Goal: Information Seeking & Learning: Find specific fact

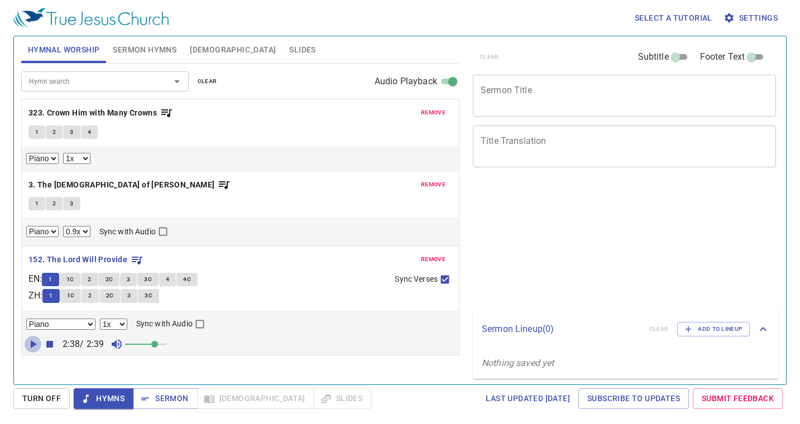
select select "1"
select select "0.9"
select select "1"
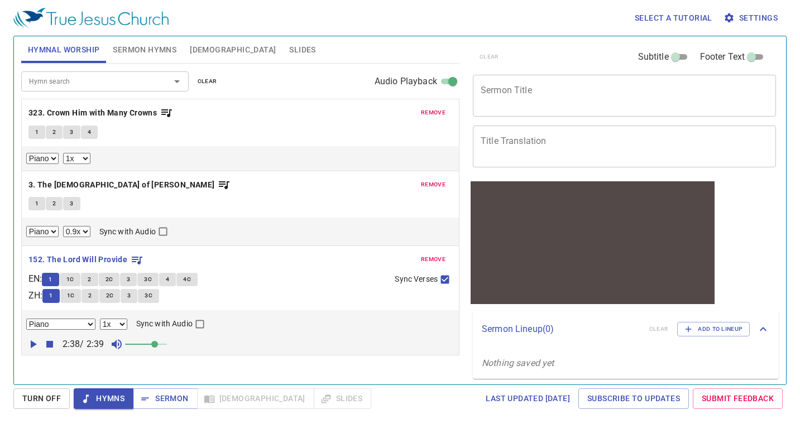
click at [86, 83] on input "Hymn search" at bounding box center [89, 81] width 128 height 13
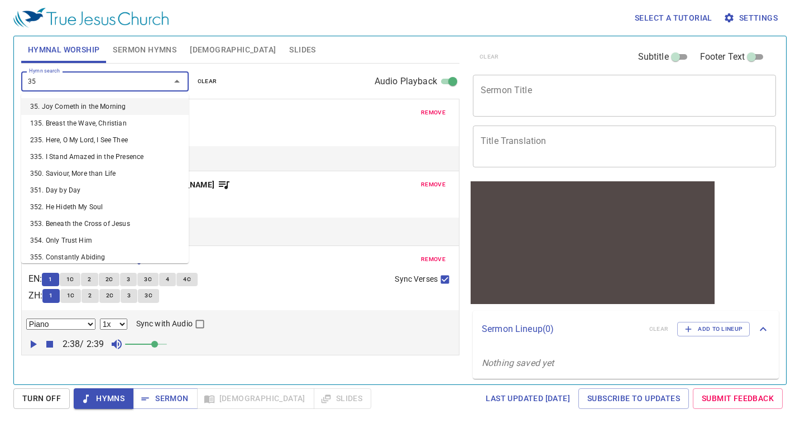
type input "351"
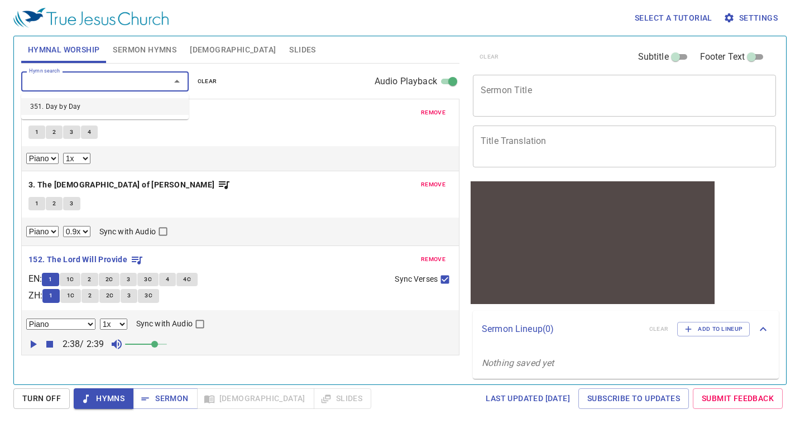
select select "1"
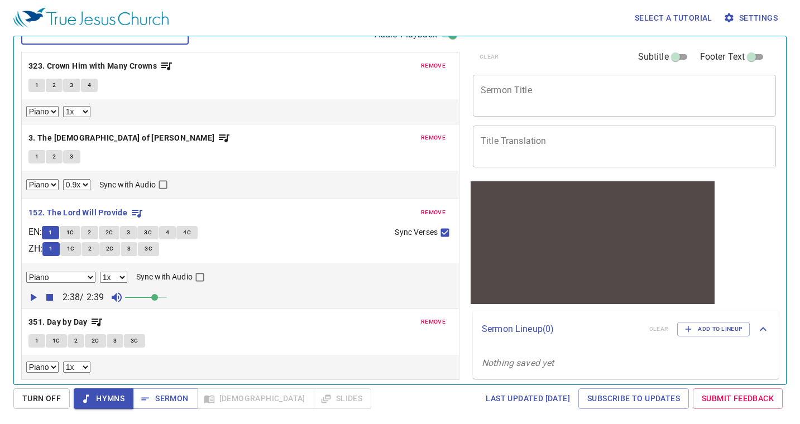
click at [31, 342] on button "1" at bounding box center [36, 340] width 17 height 13
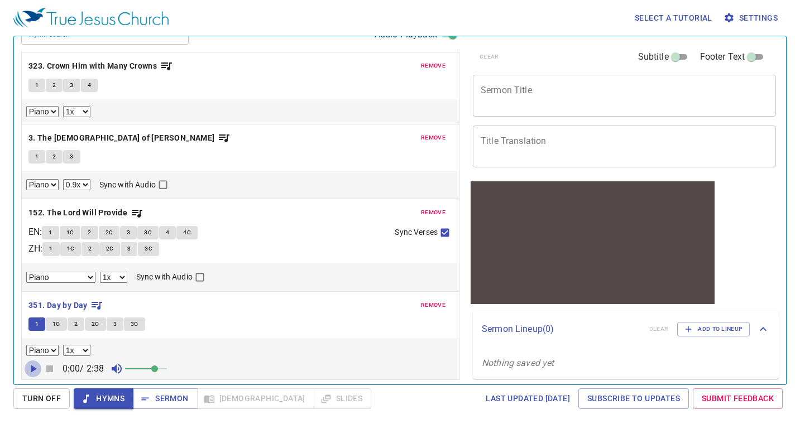
click at [35, 367] on icon "button" at bounding box center [32, 368] width 13 height 13
